Goal: Information Seeking & Learning: Learn about a topic

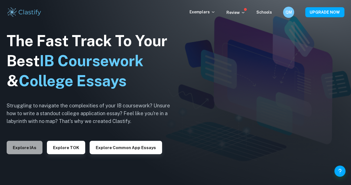
click at [28, 146] on button "Explore IAs" at bounding box center [25, 147] width 36 height 13
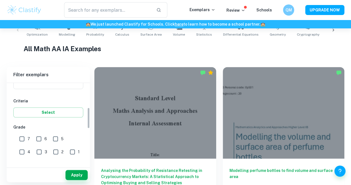
scroll to position [82, 0]
click at [23, 139] on input "7" at bounding box center [21, 139] width 11 height 11
checkbox input "true"
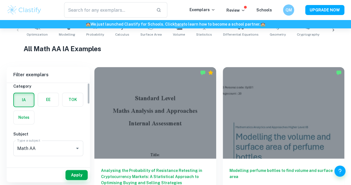
scroll to position [0, 0]
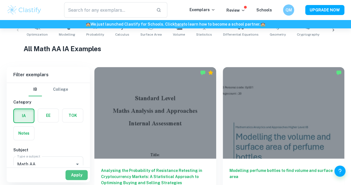
click at [76, 173] on button "Apply" at bounding box center [77, 175] width 22 height 10
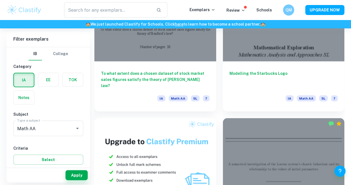
scroll to position [514, 0]
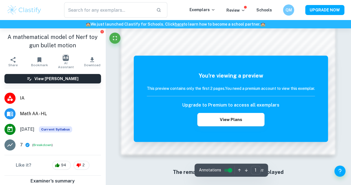
scroll to position [493, 0]
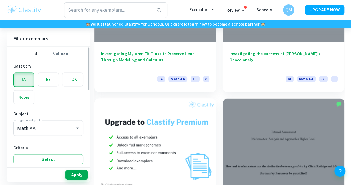
scroll to position [542, 0]
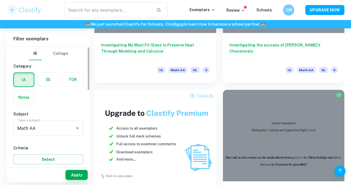
click at [44, 101] on div "IA EE TOK Notes" at bounding box center [46, 86] width 73 height 35
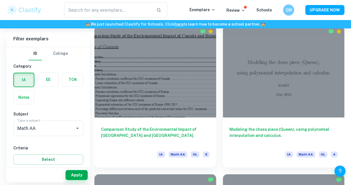
scroll to position [1236, 0]
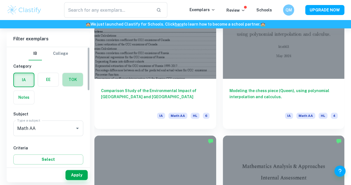
click at [64, 76] on label "button" at bounding box center [72, 79] width 21 height 13
click at [0, 0] on input "radio" at bounding box center [0, 0] width 0 height 0
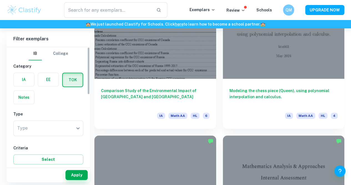
click at [16, 77] on label "button" at bounding box center [24, 79] width 21 height 13
click at [0, 0] on input "radio" at bounding box center [0, 0] width 0 height 0
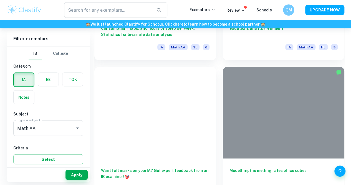
scroll to position [2624, 0]
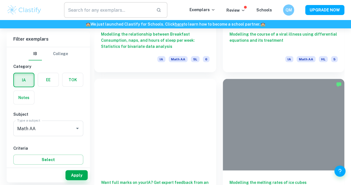
click at [138, 12] on input "text" at bounding box center [108, 10] width 88 height 16
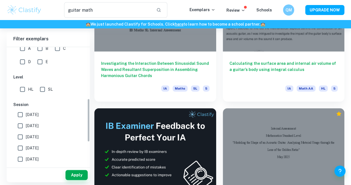
scroll to position [204, 0]
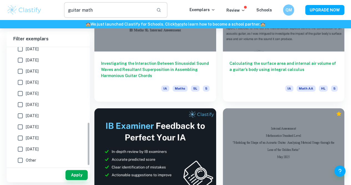
click at [91, 11] on input "guitar math" at bounding box center [108, 10] width 88 height 16
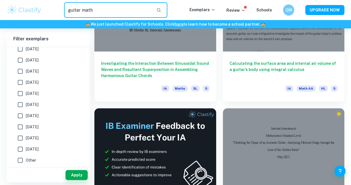
click at [72, 11] on input "guitar math" at bounding box center [108, 10] width 88 height 16
click at [73, 10] on input "guitar math" at bounding box center [108, 10] width 88 height 16
click at [69, 11] on input "guitar math" at bounding box center [108, 10] width 88 height 16
drag, startPoint x: 80, startPoint y: 12, endPoint x: 56, endPoint y: 15, distance: 24.4
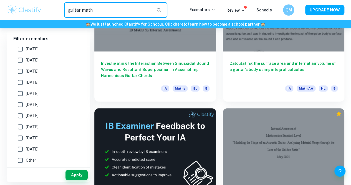
click at [56, 15] on div "guitar math ​" at bounding box center [116, 10] width 148 height 16
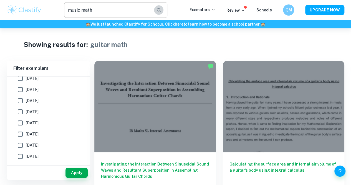
click at [161, 12] on button "button" at bounding box center [158, 9] width 9 height 9
type input "music math"
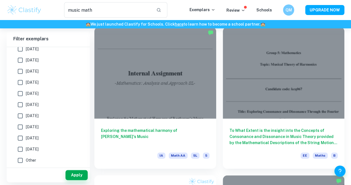
scroll to position [332, 0]
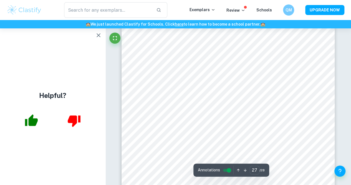
scroll to position [8276, 0]
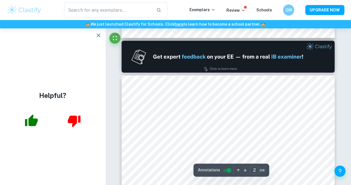
type input "1"
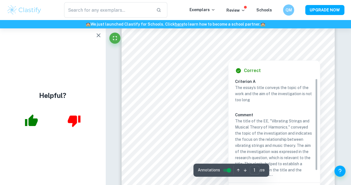
scroll to position [28, 0]
